Goal: Task Accomplishment & Management: Manage account settings

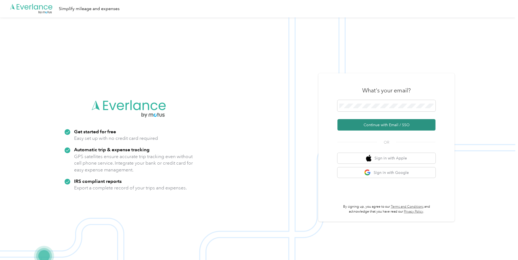
click at [381, 126] on button "Continue with Email / SSO" at bounding box center [386, 124] width 98 height 11
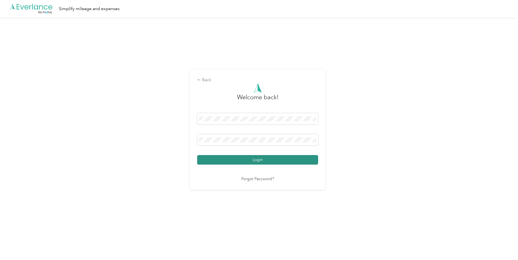
click at [277, 155] on button "Login" at bounding box center [257, 160] width 121 height 10
